Goal: Task Accomplishment & Management: Complete application form

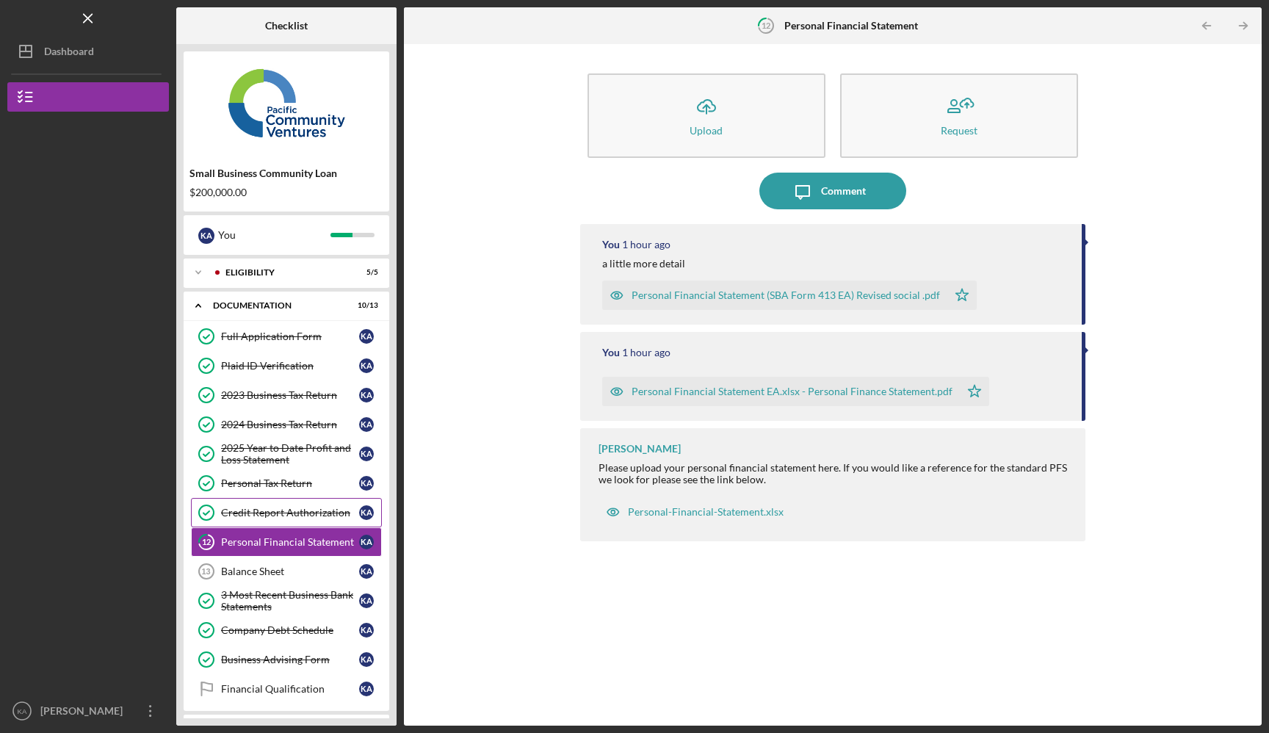
scroll to position [66, 0]
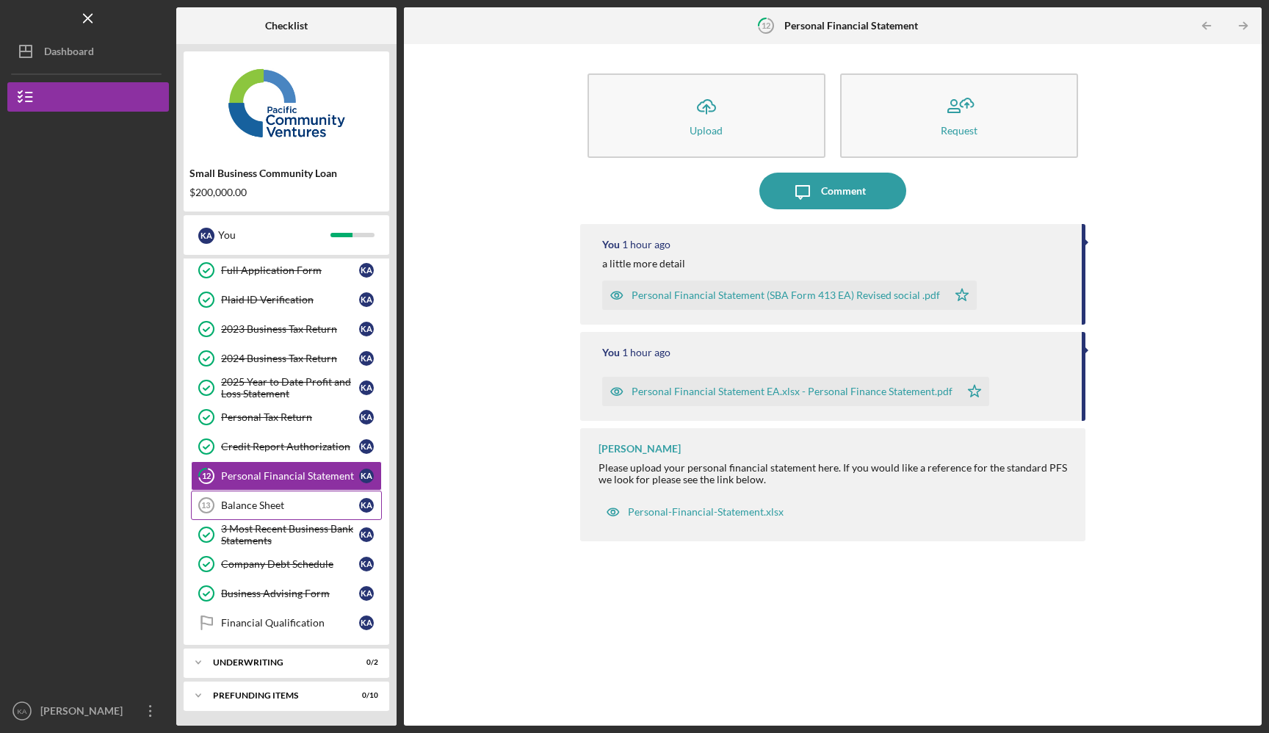
click at [308, 505] on div "Balance Sheet" at bounding box center [290, 506] width 138 height 12
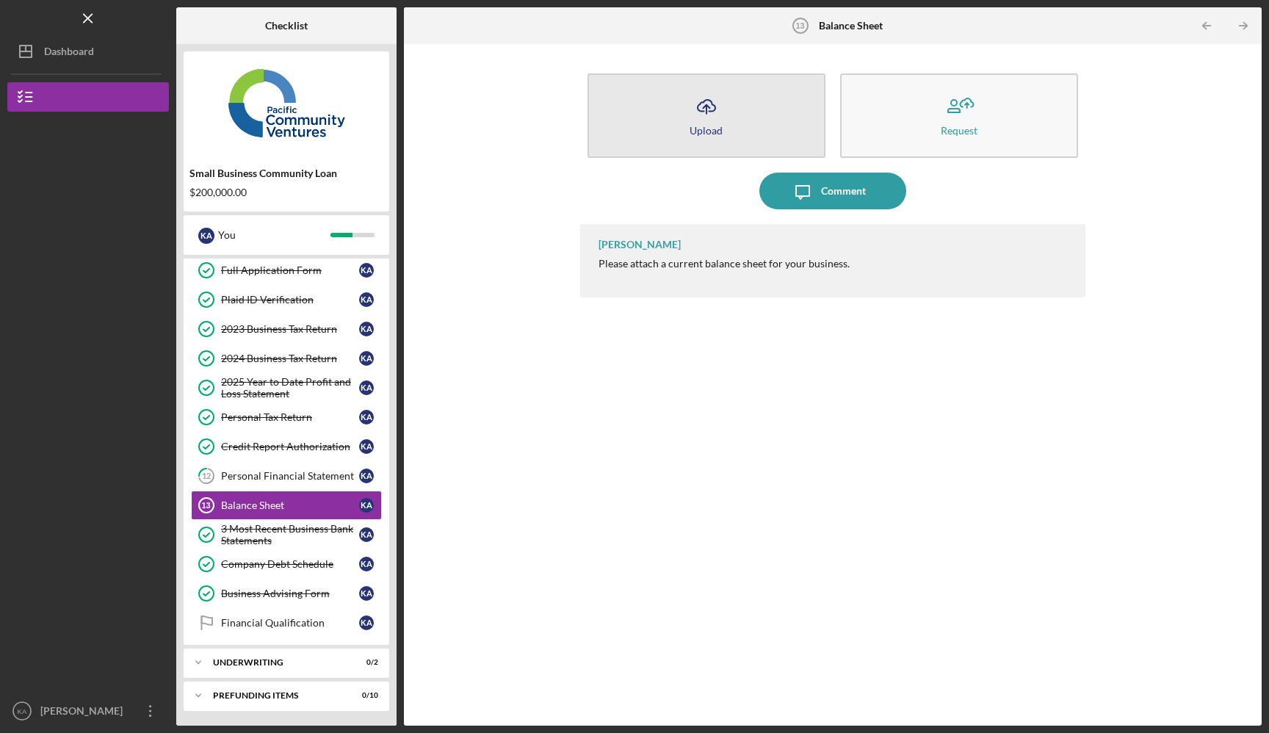
click at [757, 115] on button "Icon/Upload Upload" at bounding box center [707, 115] width 238 height 84
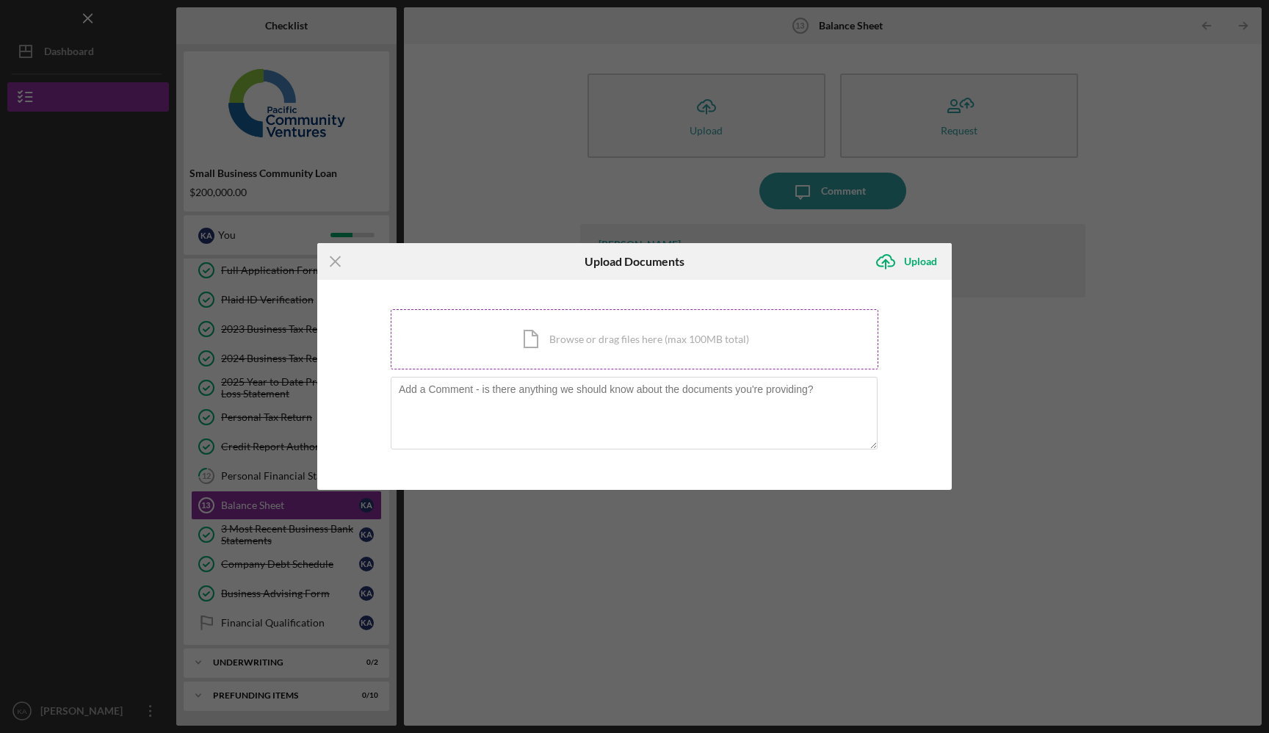
click at [622, 340] on div "Icon/Document Browse or drag files here (max 100MB total) Tap to choose files o…" at bounding box center [635, 339] width 488 height 60
click at [970, 240] on div "Icon/Menu Close Upload Documents Icon/Upload Upload You're uploading documents …" at bounding box center [634, 366] width 1269 height 733
click at [339, 257] on line at bounding box center [336, 262] width 10 height 10
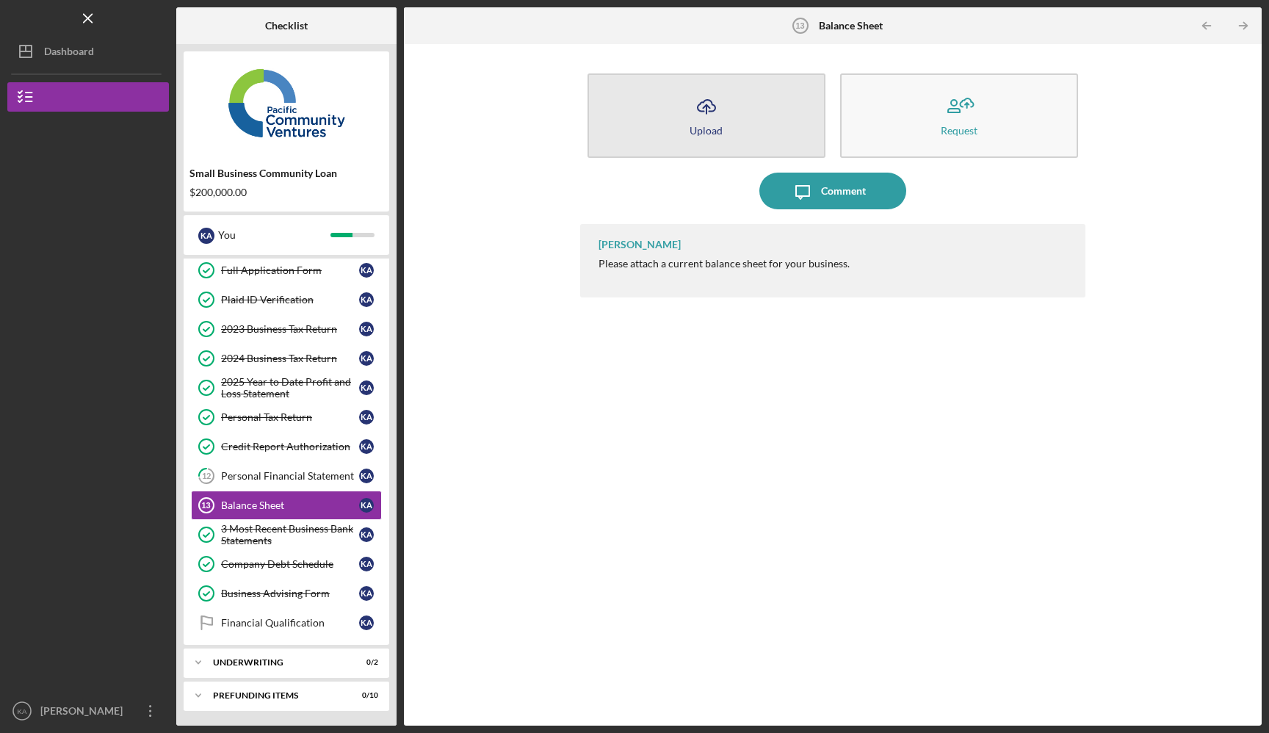
click at [757, 84] on button "Icon/Upload Upload" at bounding box center [707, 115] width 238 height 84
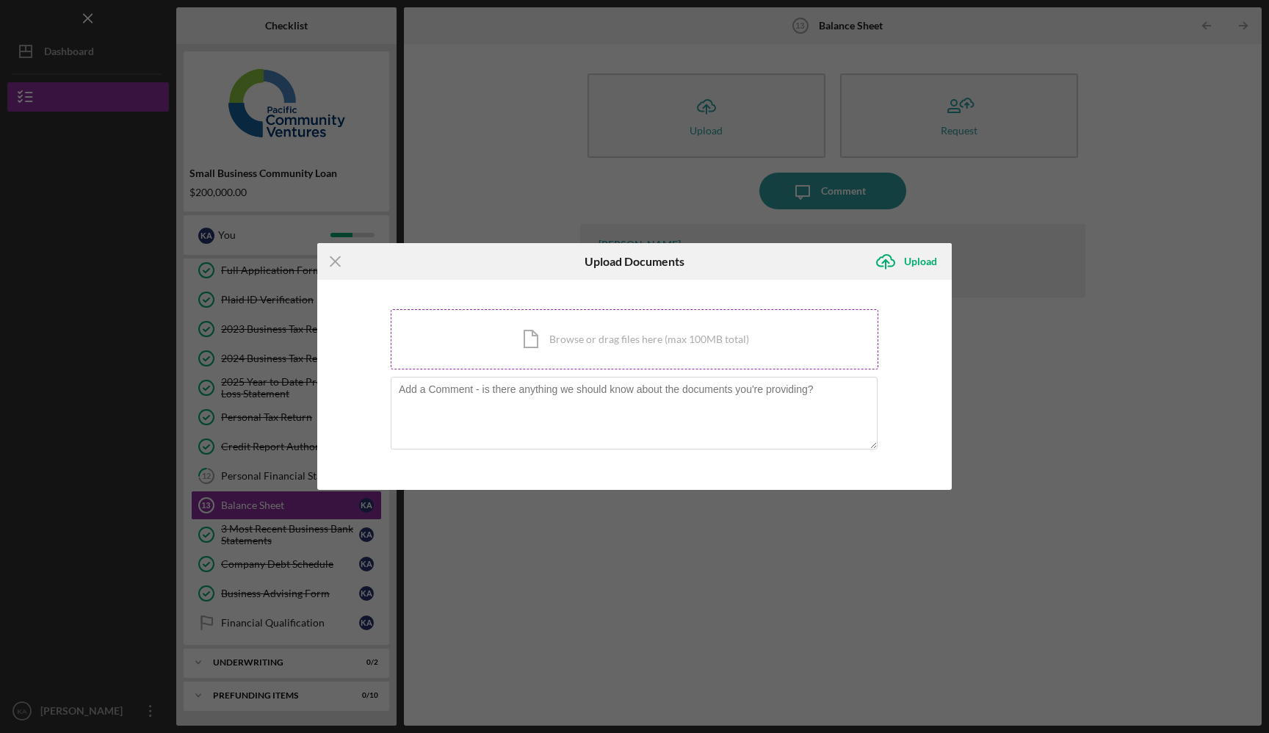
click at [627, 352] on div "Icon/Document Browse or drag files here (max 100MB total) Tap to choose files o…" at bounding box center [635, 339] width 488 height 60
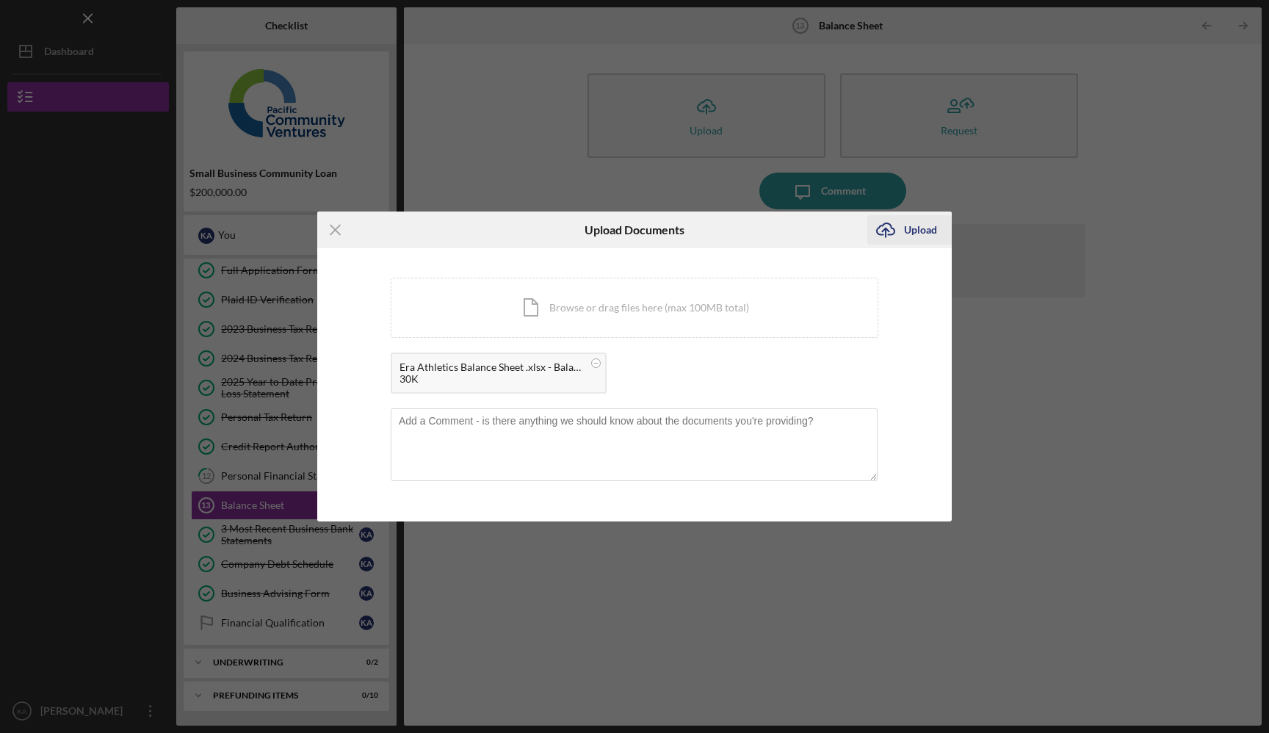
click at [915, 223] on div "Upload" at bounding box center [920, 229] width 33 height 29
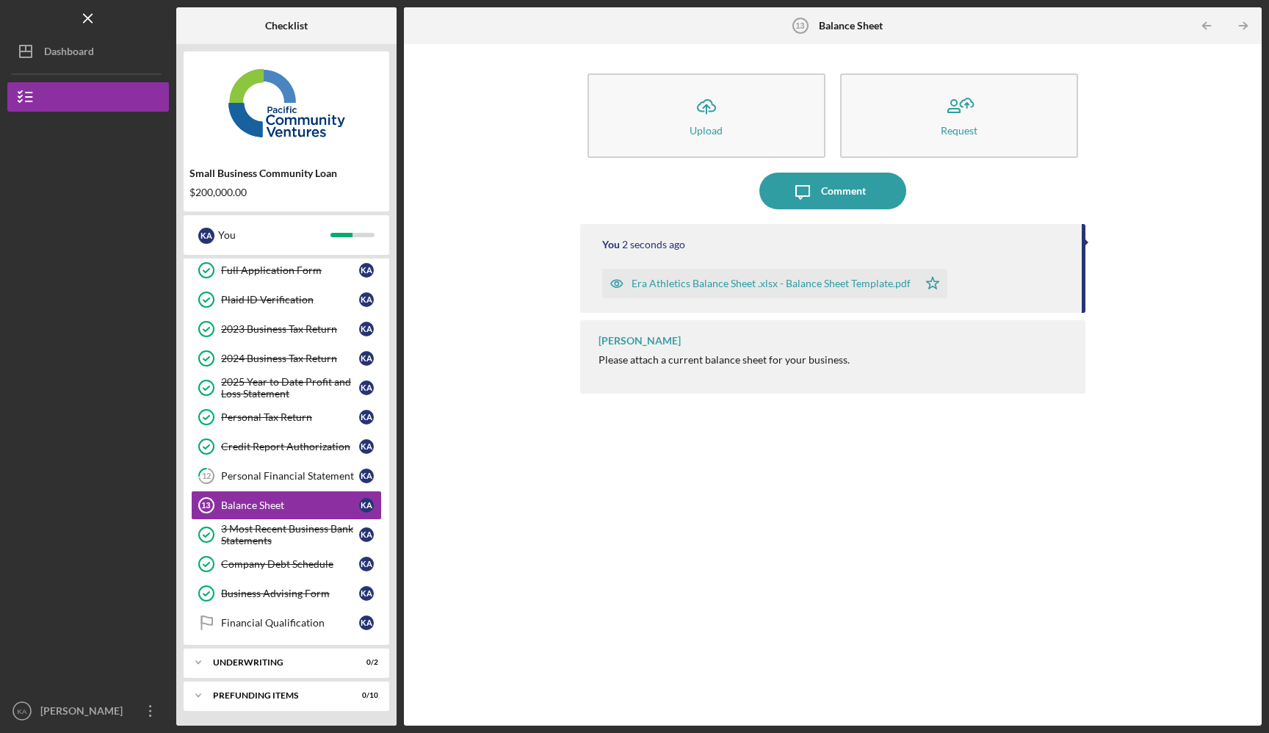
click at [598, 534] on div "You 2 seconds ago Era Athletics Balance Sheet .xlsx - Balance Sheet Template.pd…" at bounding box center [833, 464] width 506 height 480
click at [289, 617] on div "Financial Qualification" at bounding box center [290, 623] width 138 height 12
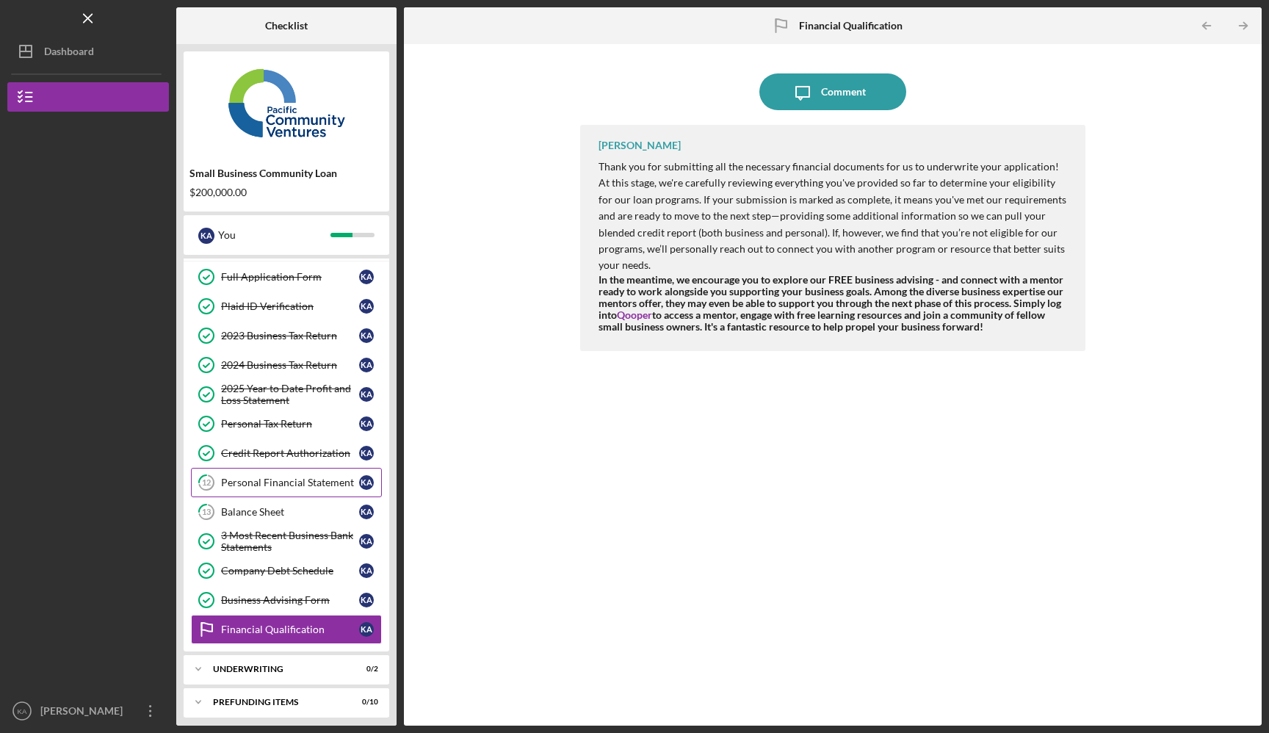
scroll to position [66, 0]
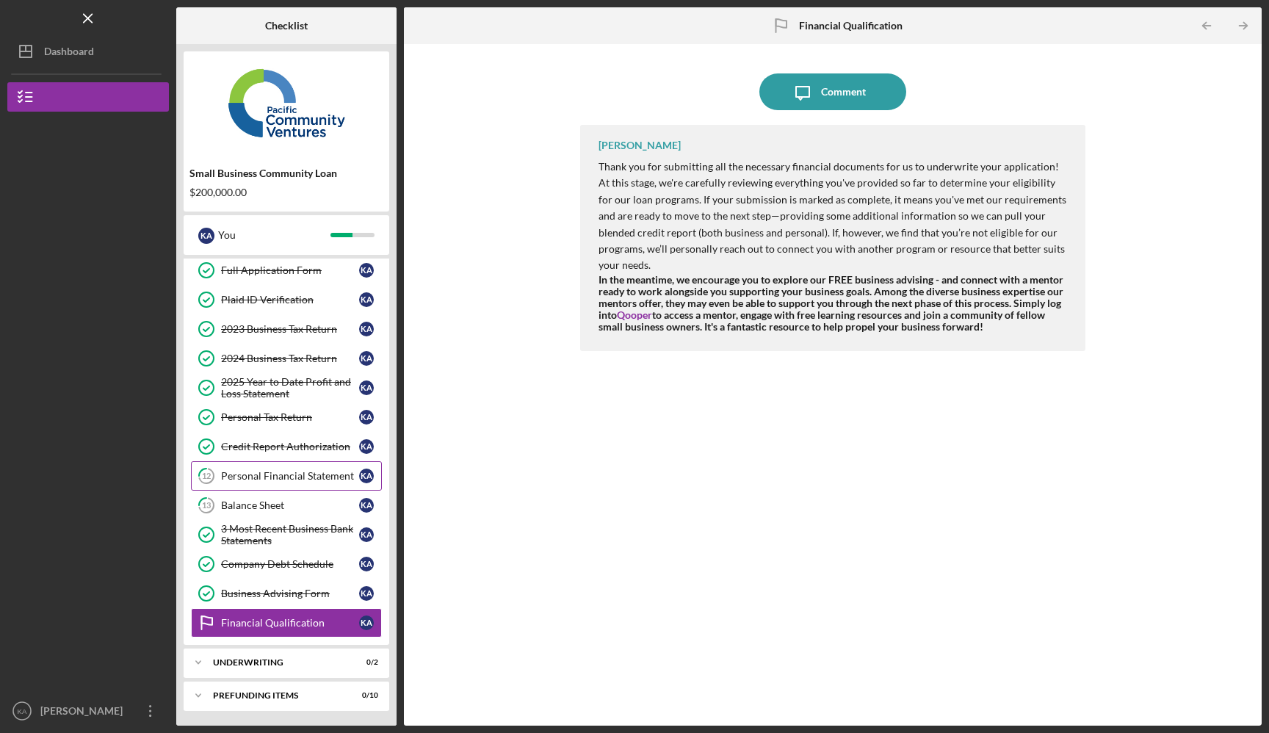
click at [307, 466] on link "12 Personal Financial Statement K A" at bounding box center [286, 475] width 191 height 29
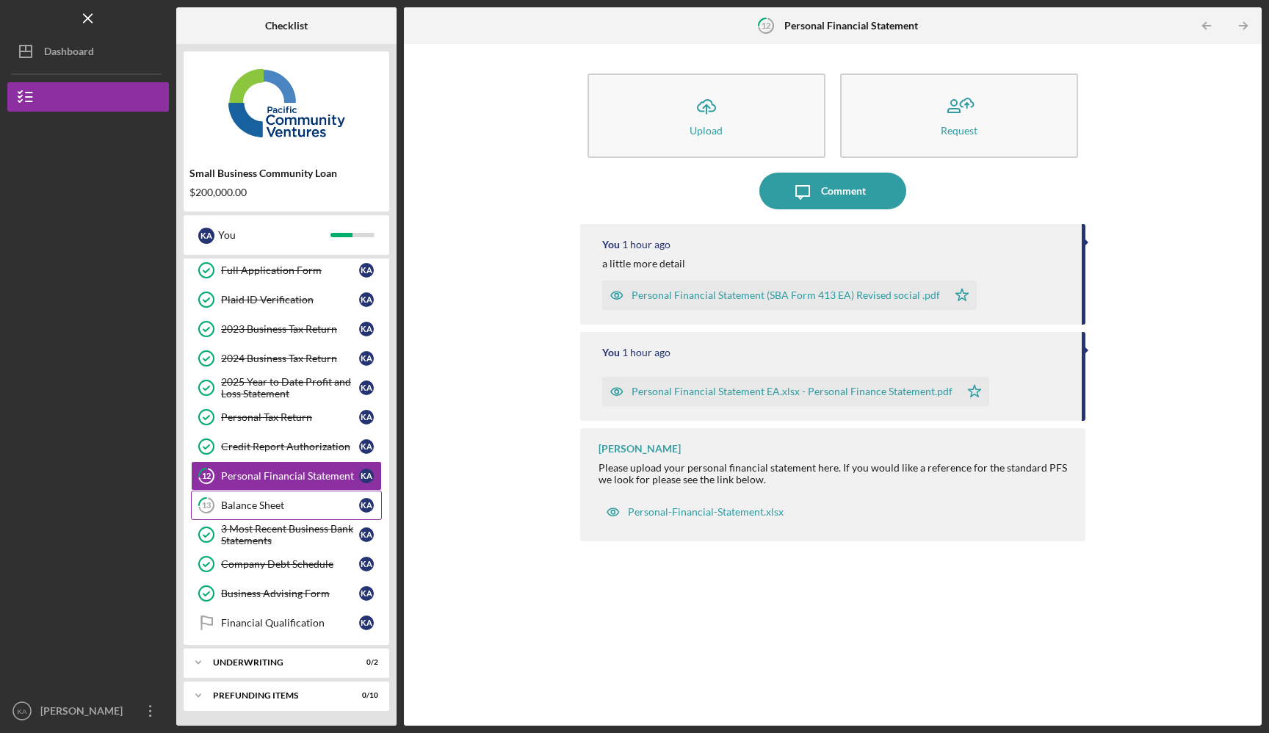
click at [303, 511] on link "13 Balance Sheet K A" at bounding box center [286, 505] width 191 height 29
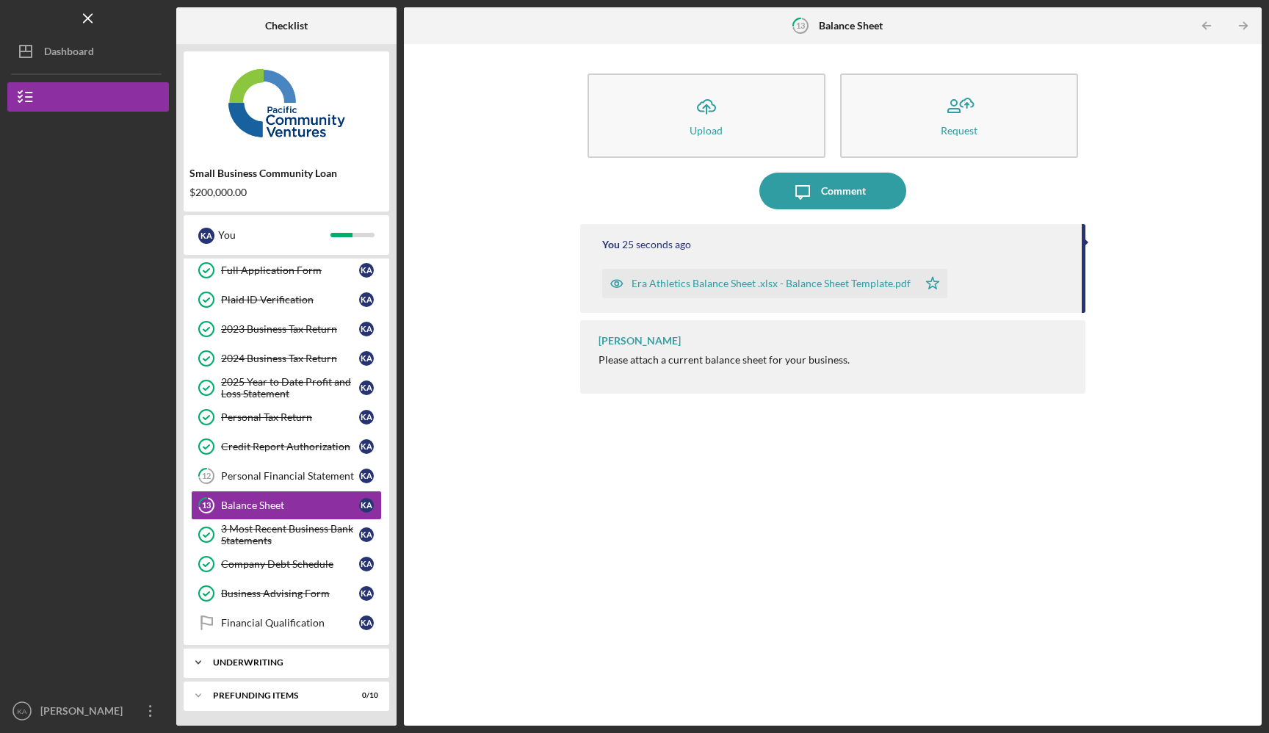
click at [325, 669] on div "Icon/Expander Underwriting 0 / 2" at bounding box center [287, 662] width 206 height 29
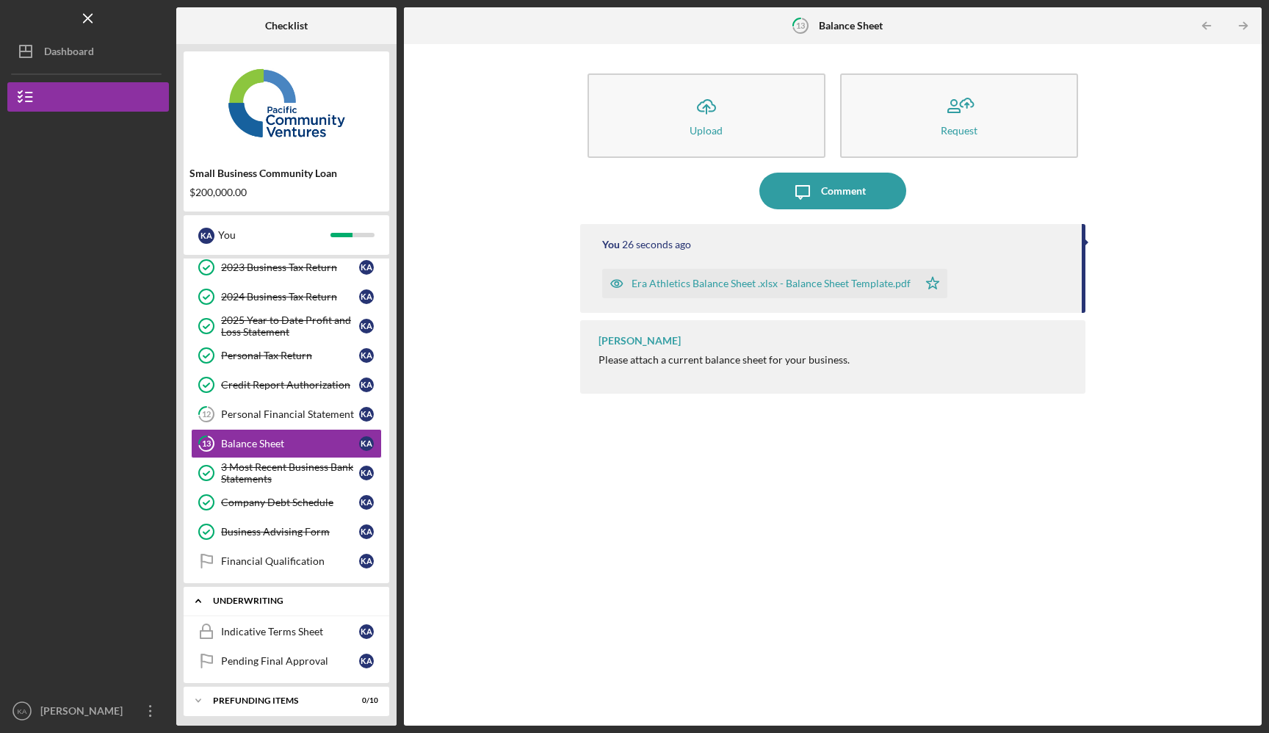
scroll to position [133, 0]
